Goal: Task Accomplishment & Management: Use online tool/utility

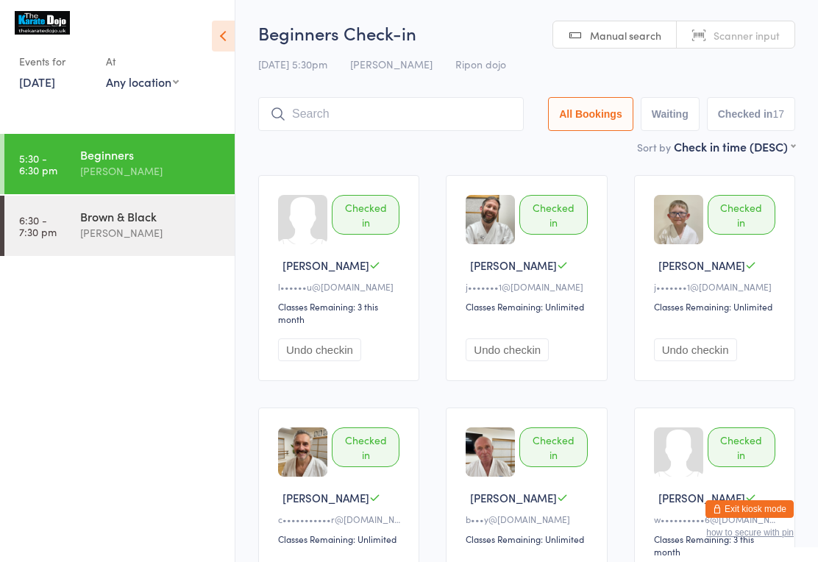
scroll to position [99, 0]
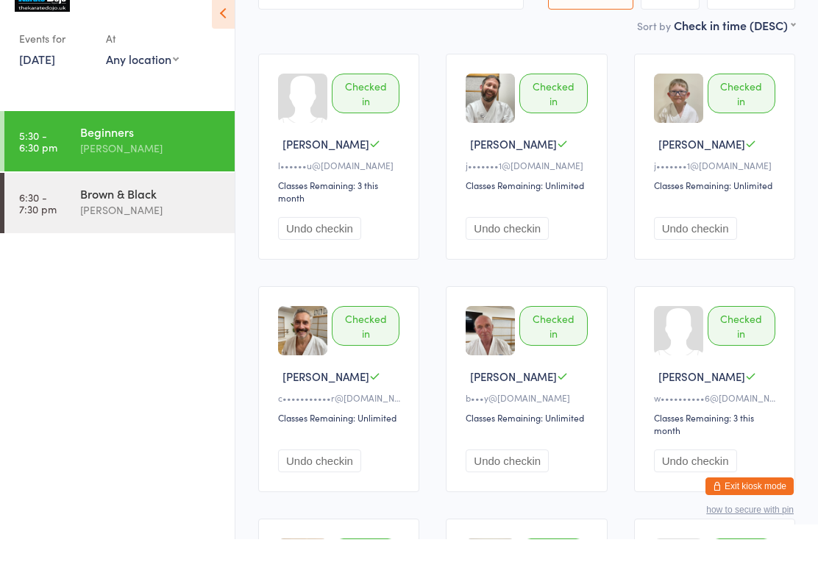
click at [137, 208] on div "Brown & Black" at bounding box center [151, 216] width 142 height 16
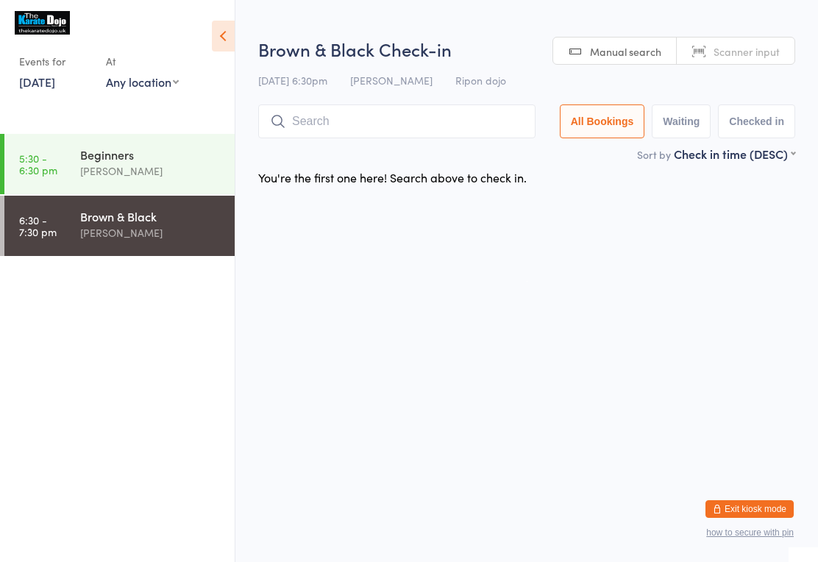
click at [340, 121] on input "search" at bounding box center [396, 122] width 277 height 34
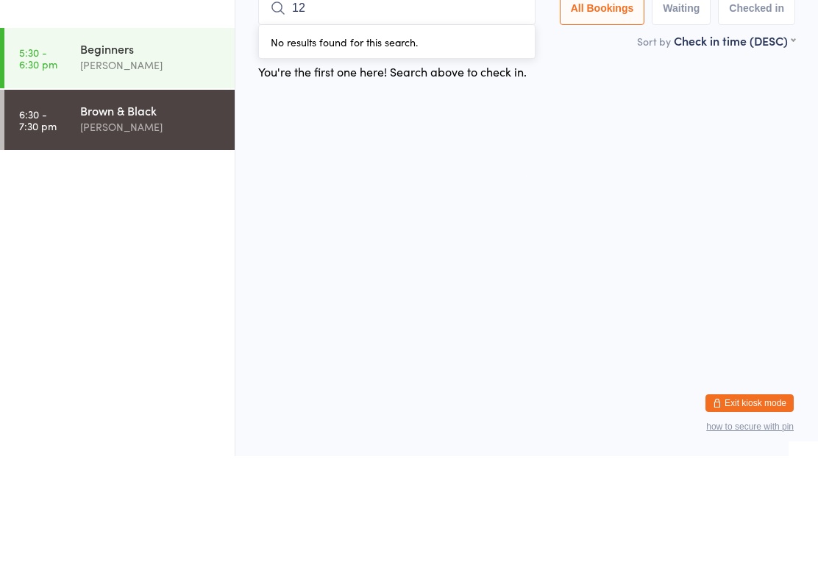
type input "120"
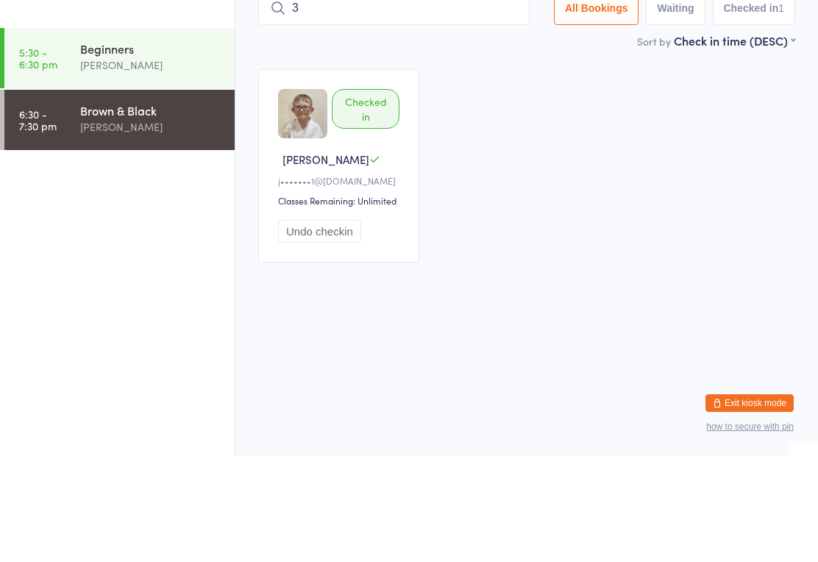
type input "34"
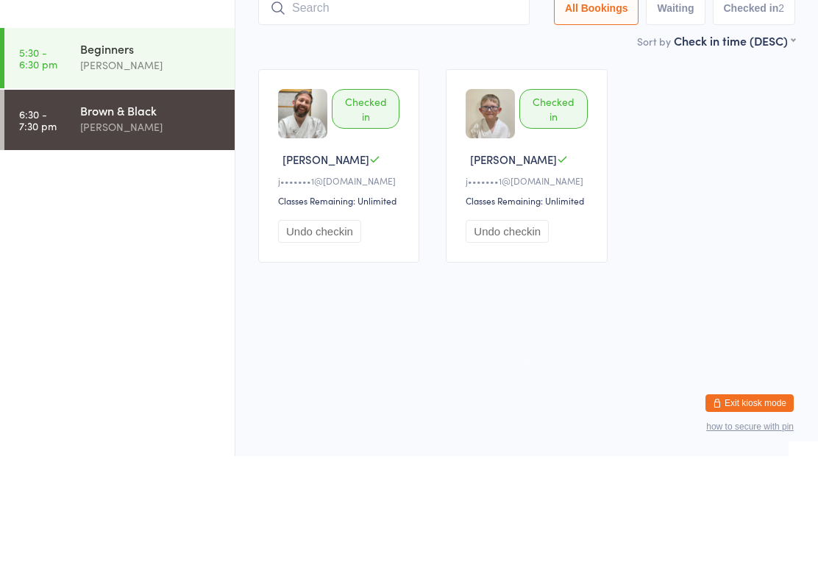
type input "T"
type input "58"
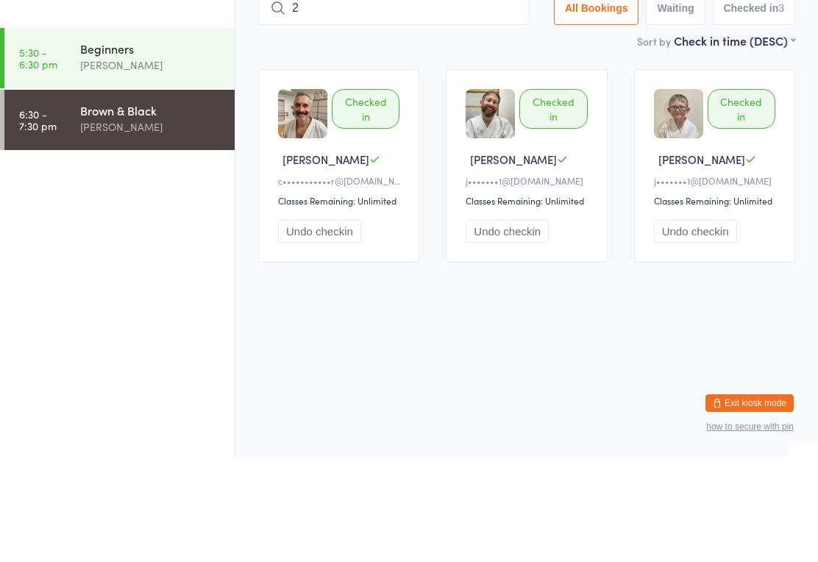
type input "25"
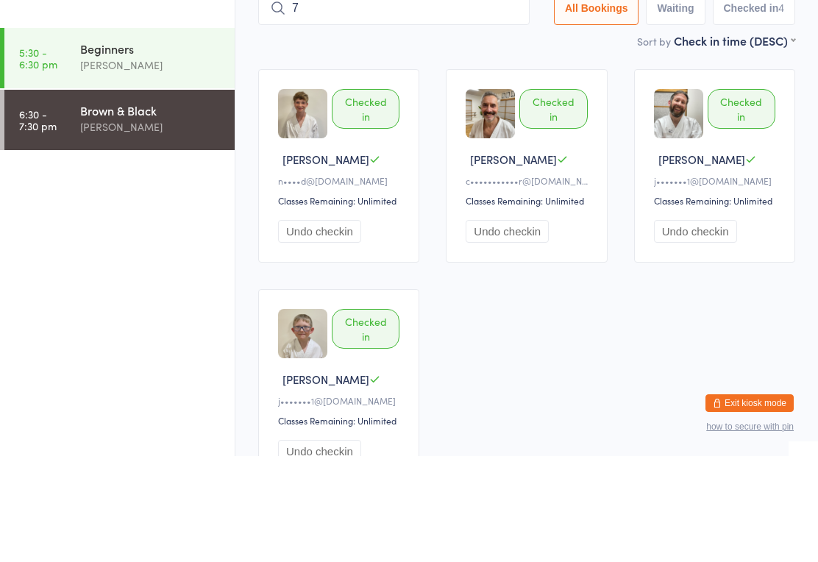
type input "75"
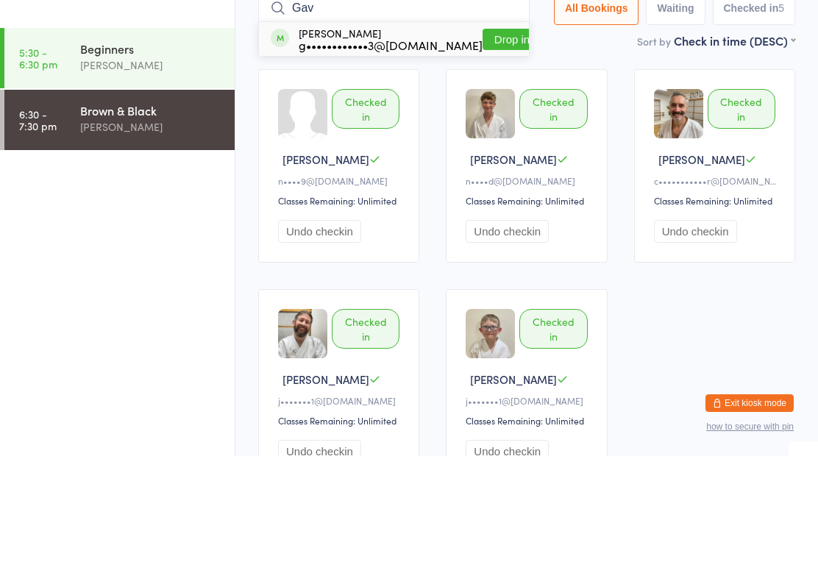
type input "Gav"
click at [483, 135] on button "Drop in" at bounding box center [512, 145] width 59 height 21
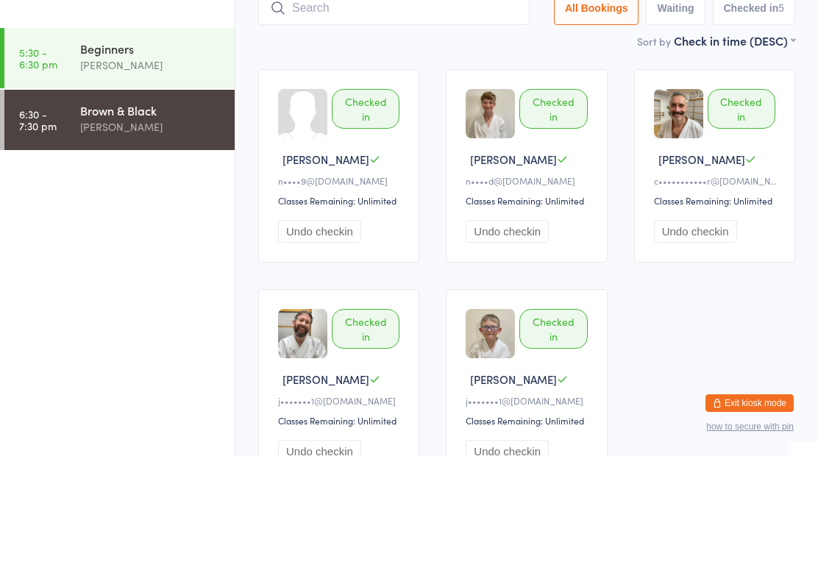
scroll to position [106, 0]
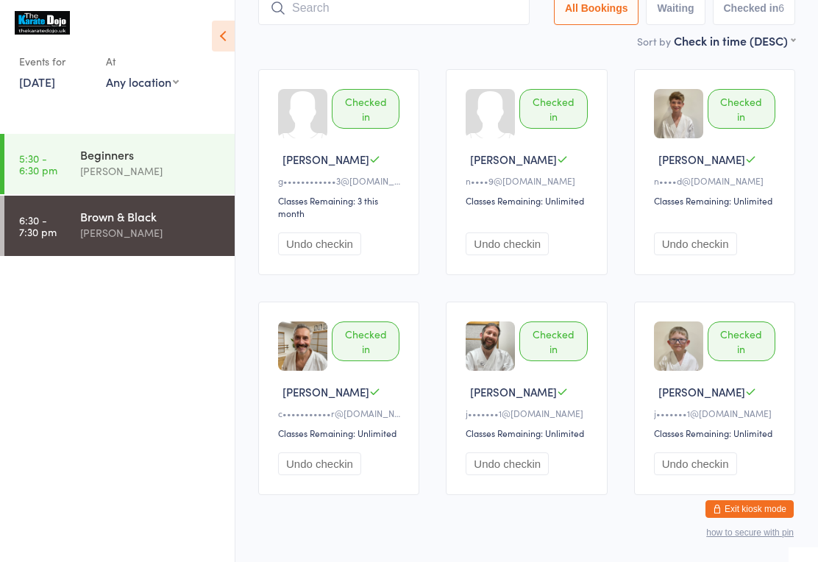
click at [372, 45] on div "Sort by Check in time (DESC) First name (ASC) First name (DESC) Last name (ASC)…" at bounding box center [526, 40] width 537 height 16
click at [375, 25] on input "search" at bounding box center [394, 8] width 272 height 34
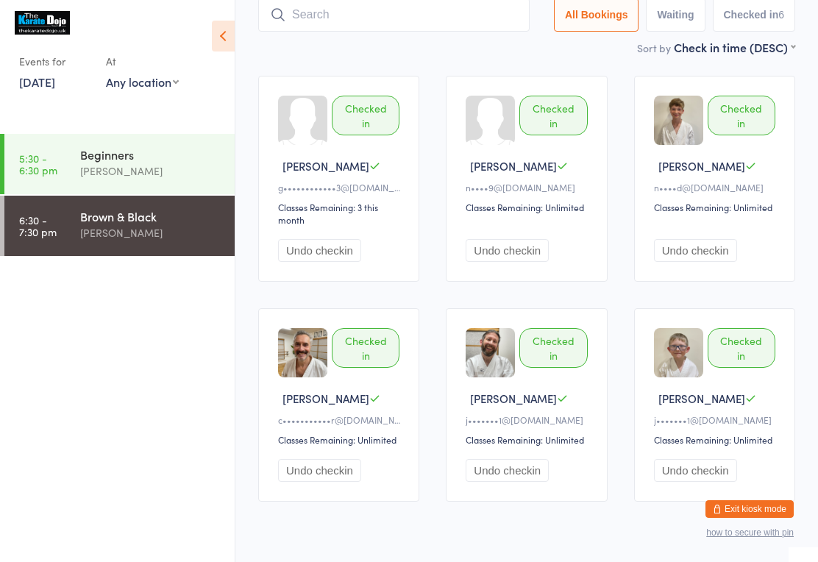
scroll to position [99, 0]
type input "40"
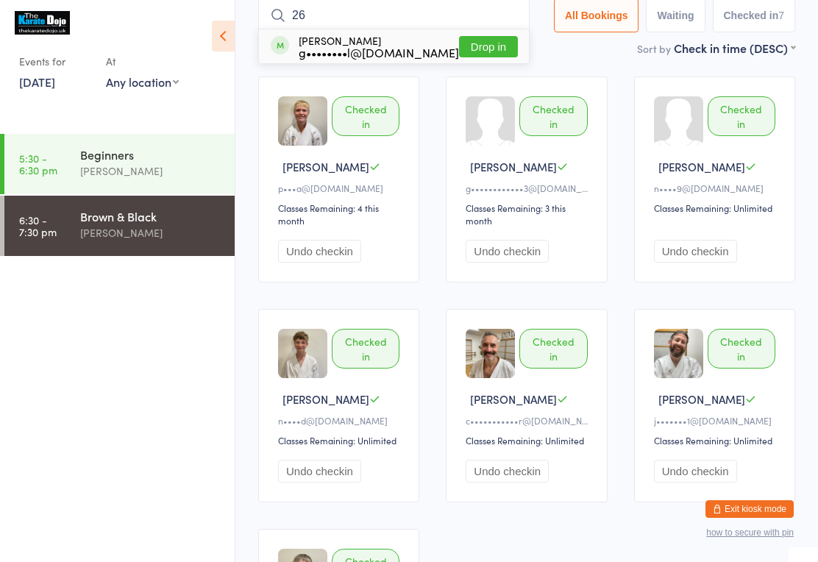
type input "26"
click at [476, 32] on div "[PERSON_NAME] g••••••••l@[DOMAIN_NAME] Drop in" at bounding box center [394, 46] width 270 height 34
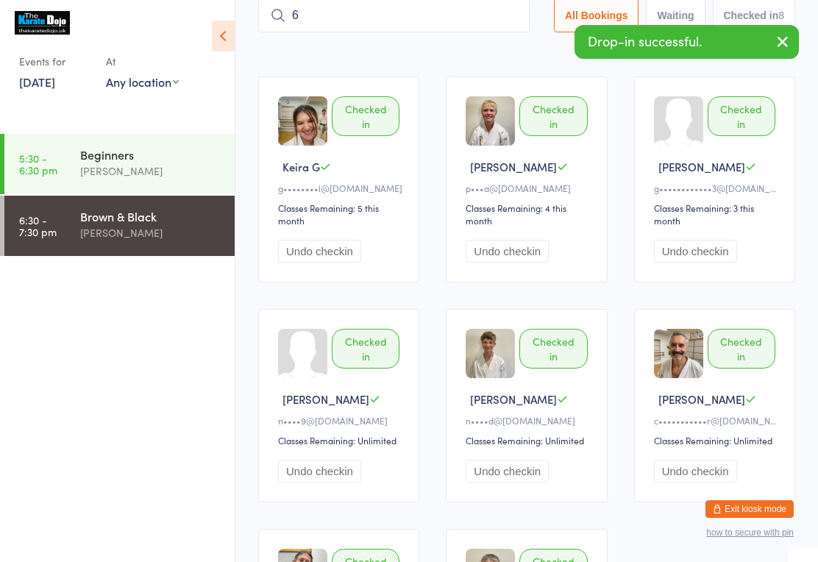
type input "63"
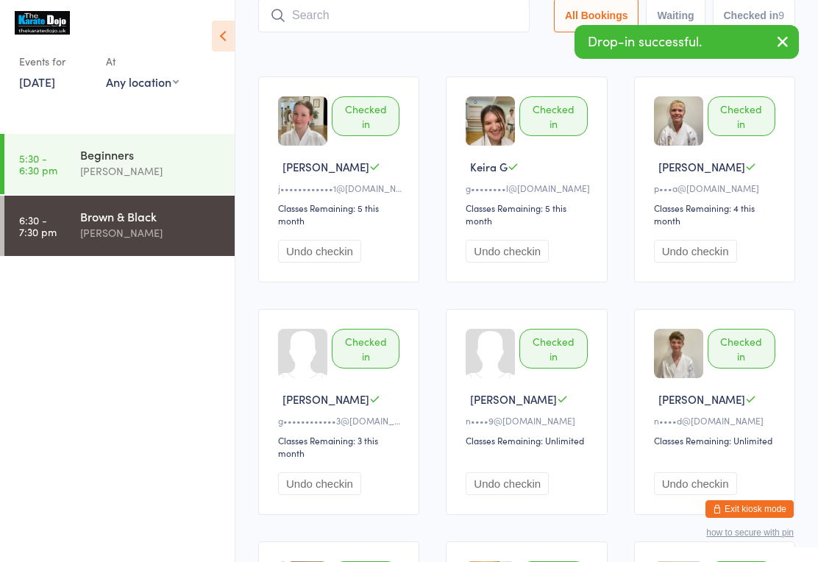
click at [353, 29] on input "search" at bounding box center [394, 16] width 272 height 34
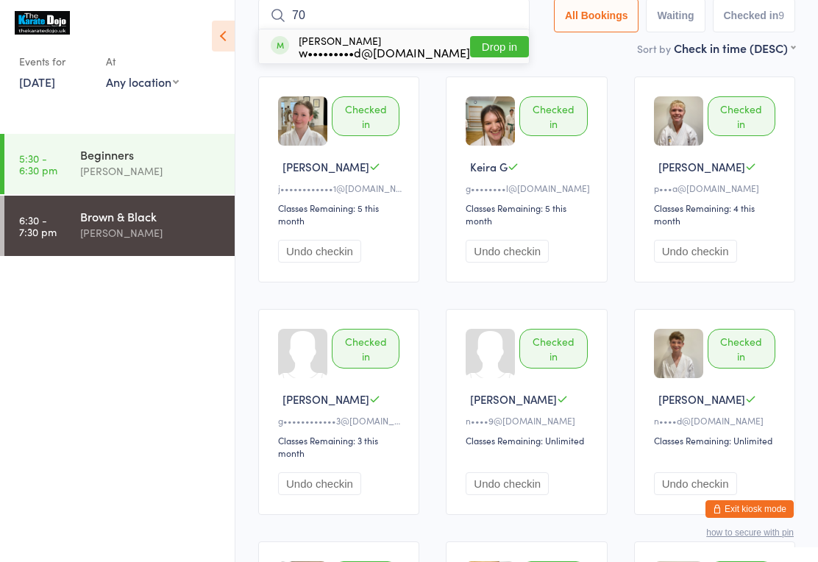
type input "70"
click at [496, 40] on button "Drop in" at bounding box center [499, 46] width 59 height 21
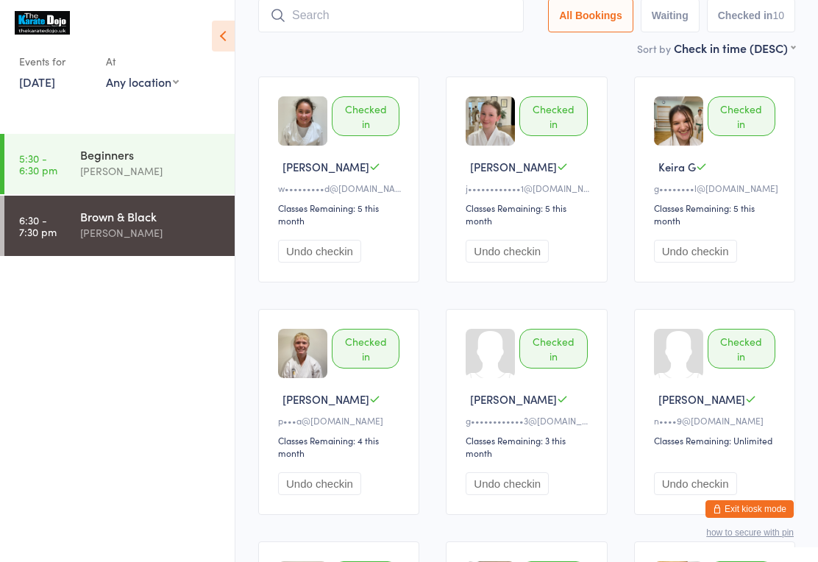
click at [383, 21] on input "search" at bounding box center [391, 16] width 266 height 34
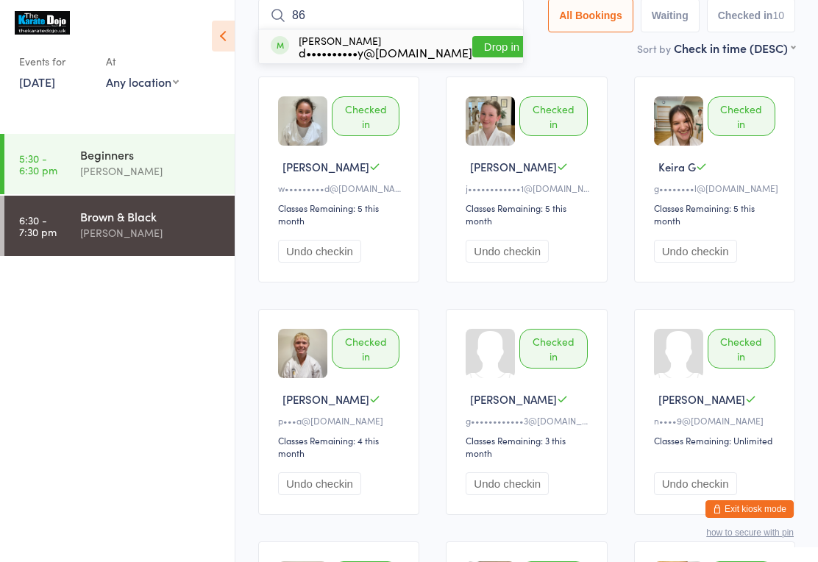
type input "86"
click at [496, 57] on button "Drop in" at bounding box center [501, 46] width 59 height 21
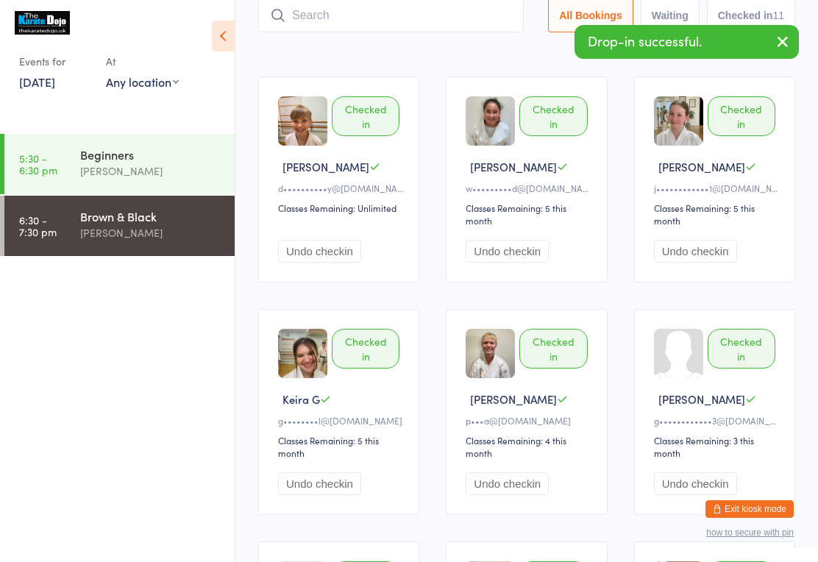
click at [373, 9] on input "search" at bounding box center [391, 16] width 266 height 34
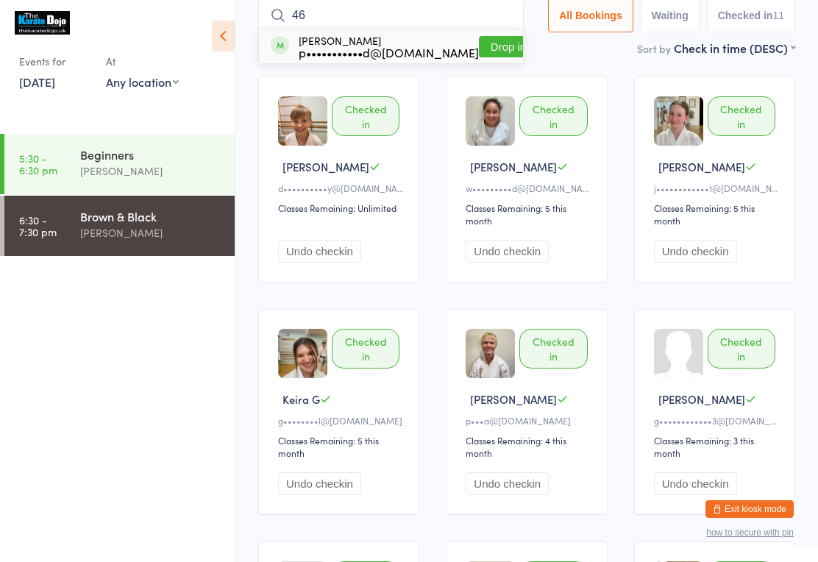
type input "46"
click at [488, 44] on button "Drop in" at bounding box center [508, 46] width 59 height 21
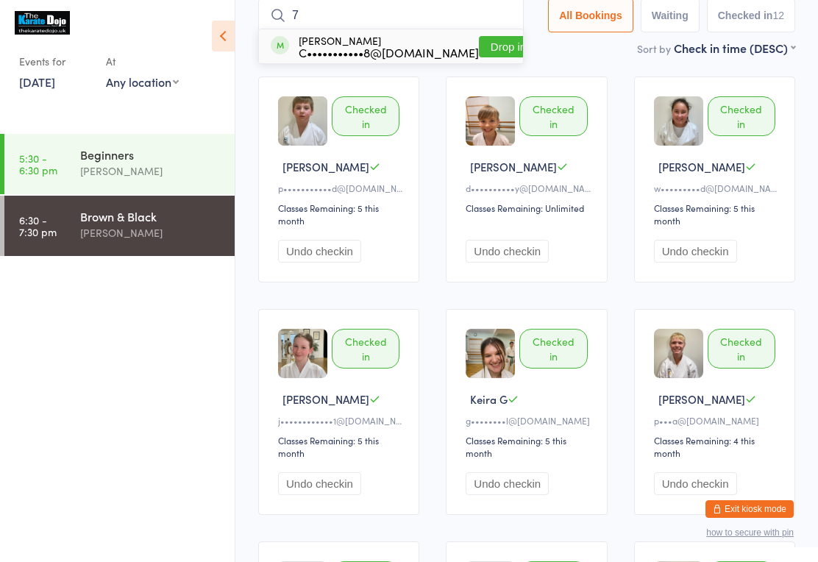
type input "7"
click at [491, 52] on button "Drop in" at bounding box center [508, 46] width 59 height 21
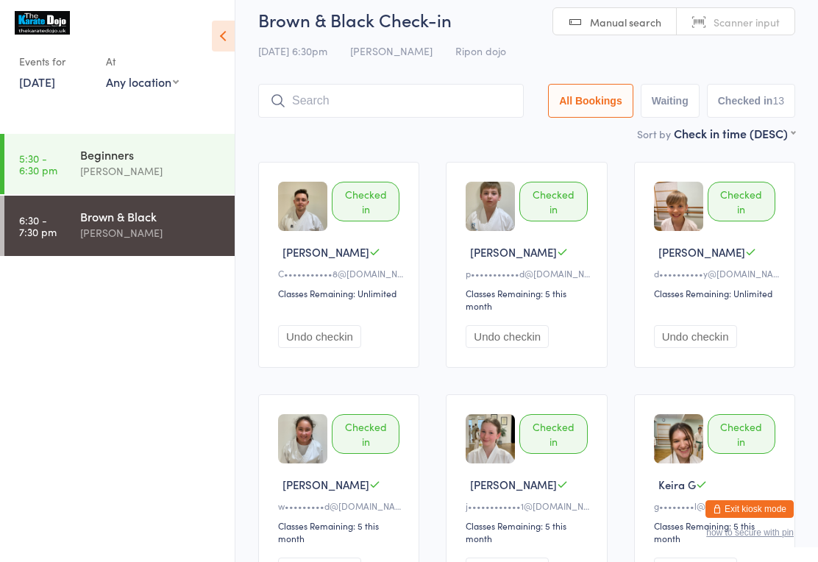
scroll to position [12, 0]
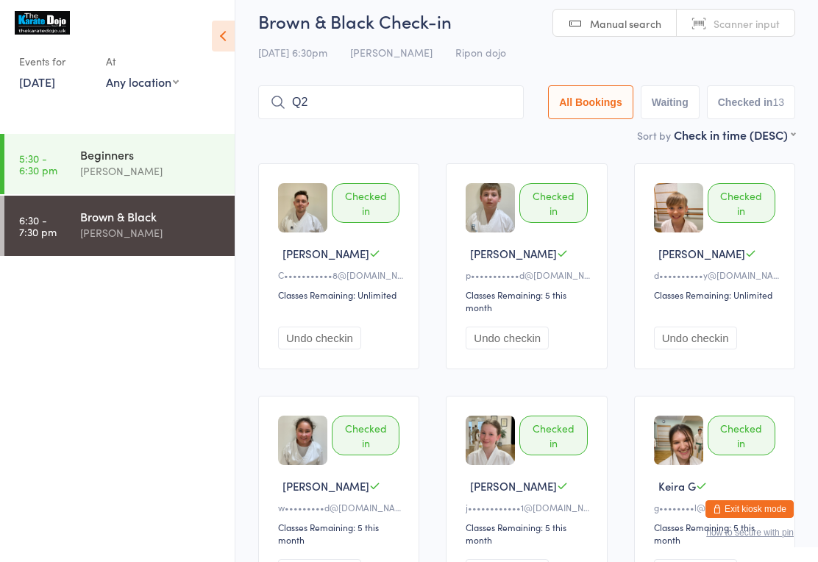
type input "Q"
type input "121"
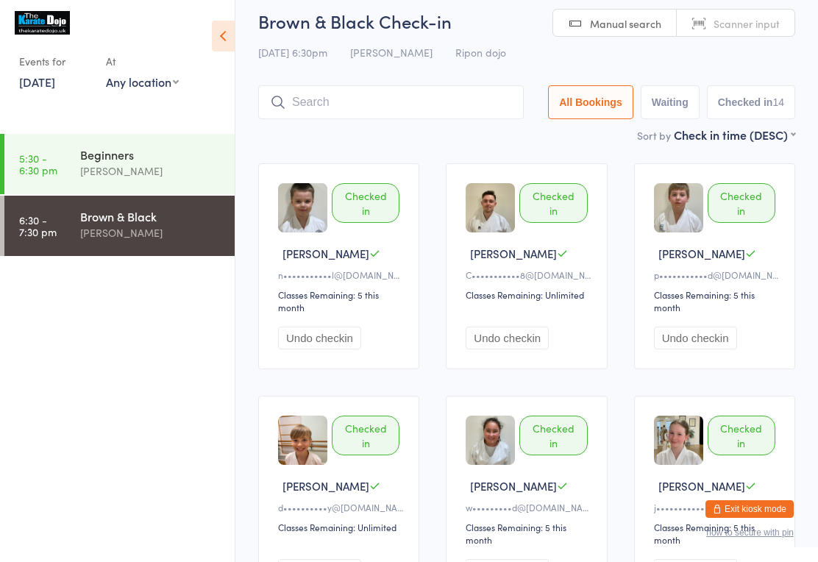
click at [412, 94] on input "search" at bounding box center [391, 102] width 266 height 34
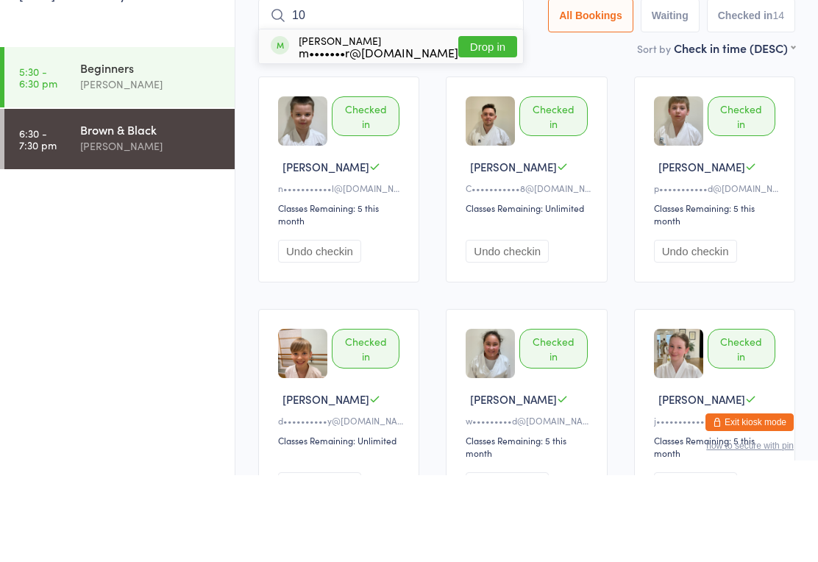
type input "10"
click at [491, 123] on button "Drop in" at bounding box center [488, 133] width 59 height 21
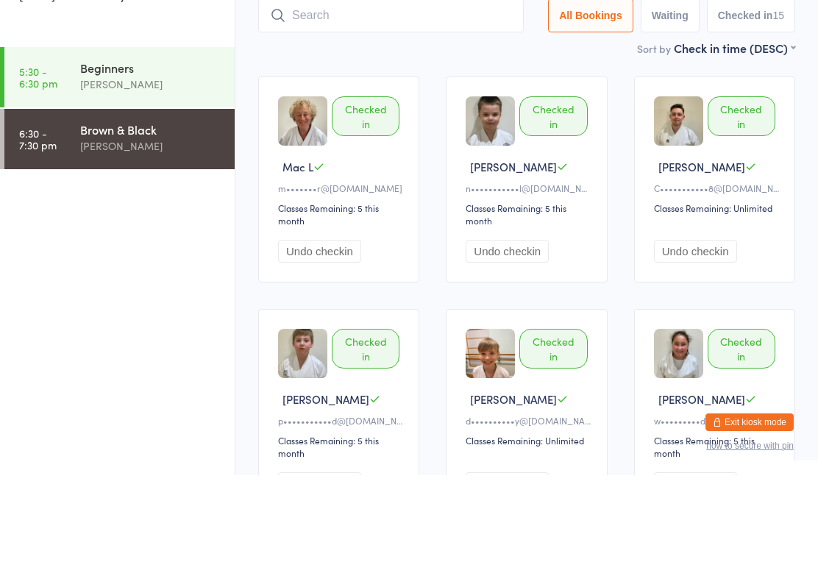
click at [434, 85] on input "search" at bounding box center [391, 102] width 266 height 34
type input "75"
